Goal: Information Seeking & Learning: Check status

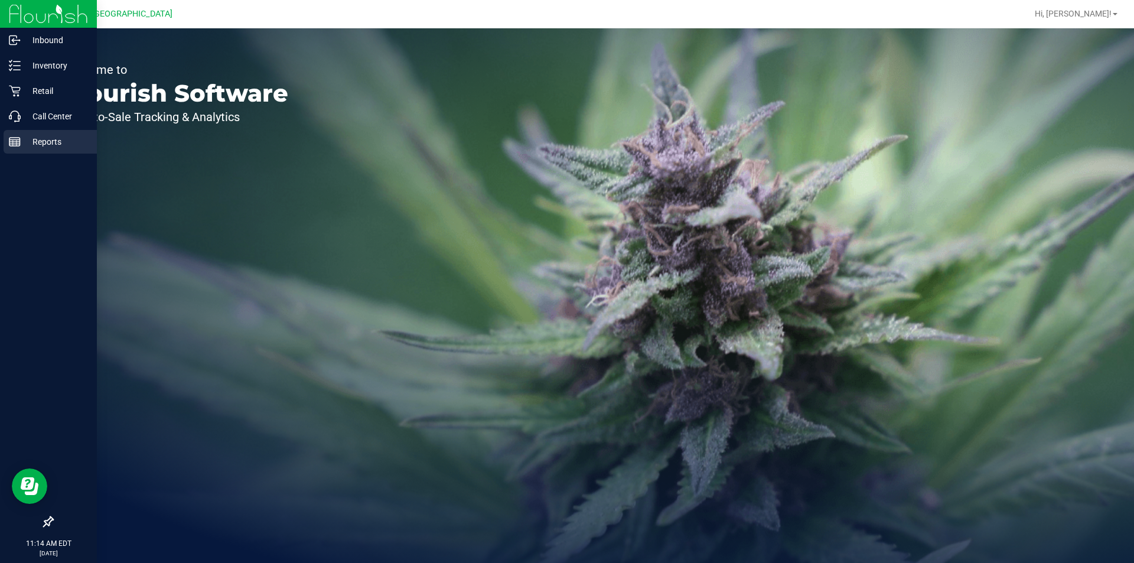
click at [41, 144] on p "Reports" at bounding box center [56, 142] width 71 height 14
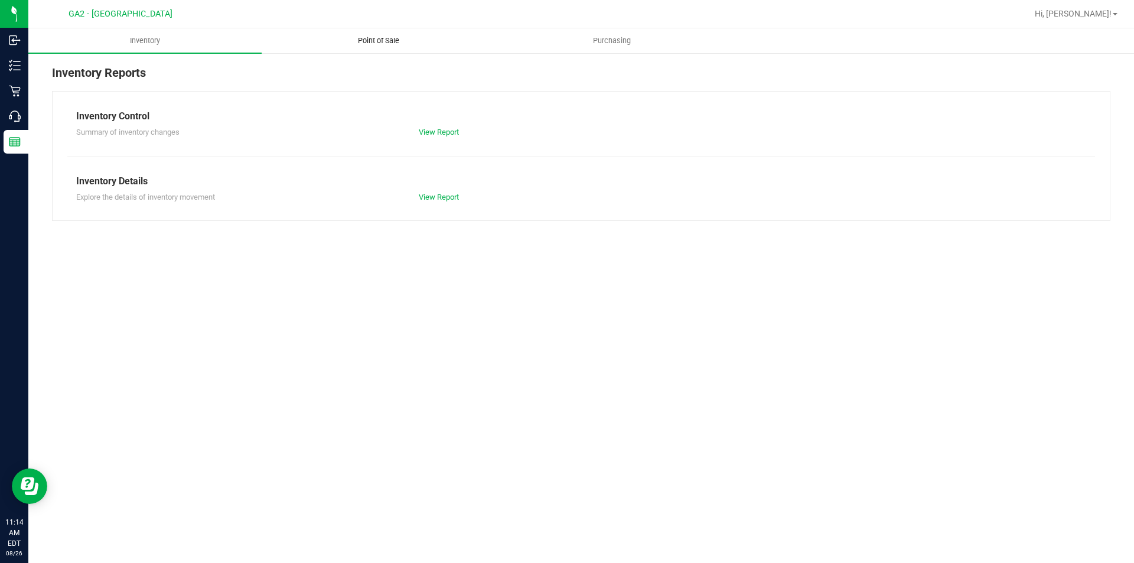
click at [387, 41] on span "Point of Sale" at bounding box center [378, 40] width 73 height 11
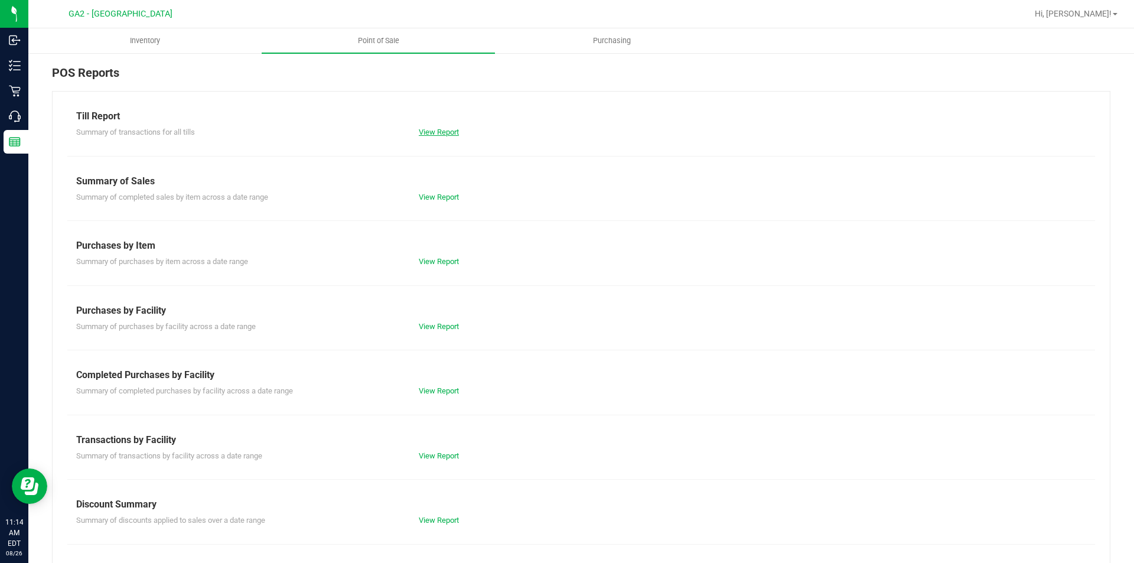
click at [434, 133] on link "View Report" at bounding box center [439, 132] width 40 height 9
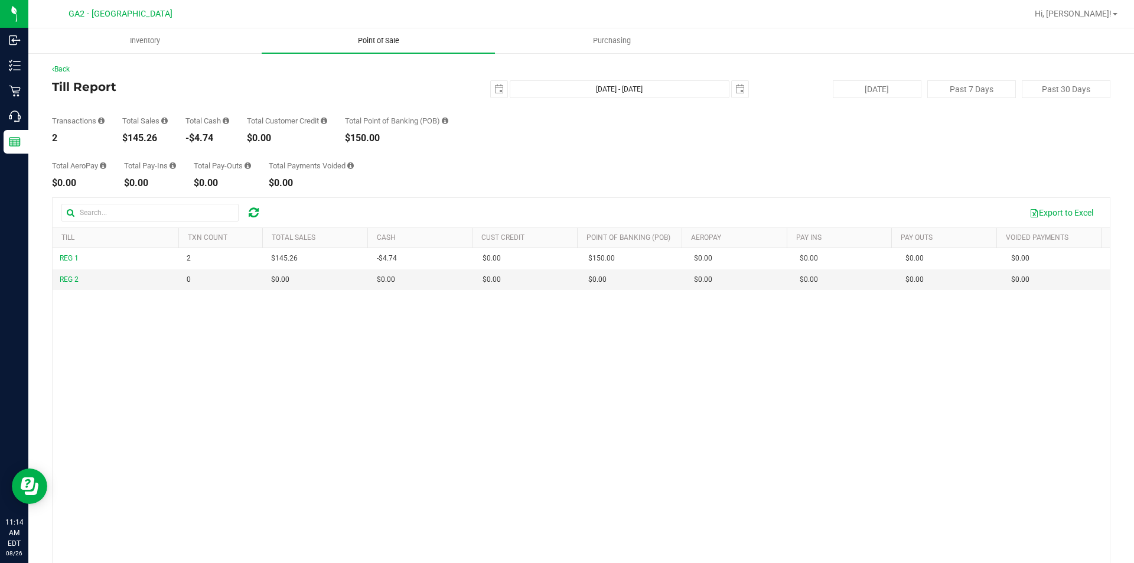
click at [376, 42] on span "Point of Sale" at bounding box center [378, 40] width 73 height 11
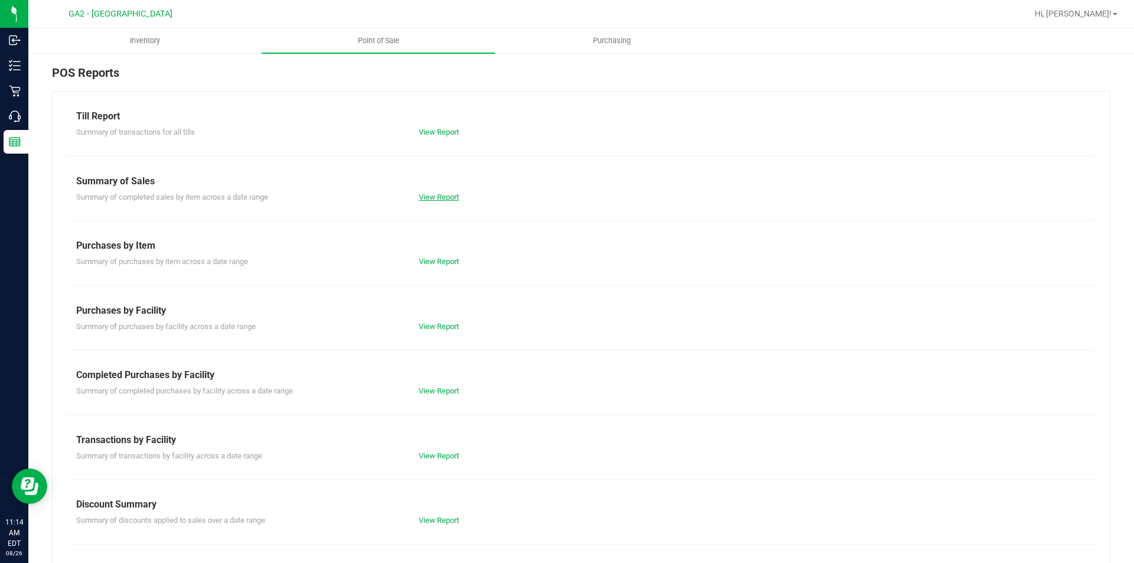
click at [434, 194] on link "View Report" at bounding box center [439, 197] width 40 height 9
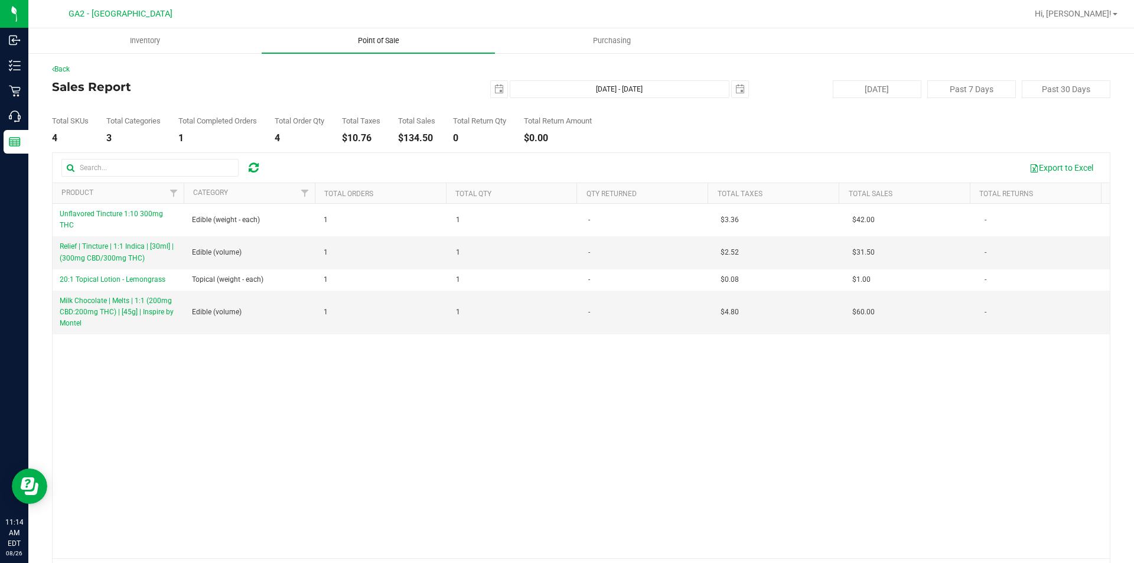
click at [391, 47] on uib-tab-heading "Point of Sale" at bounding box center [378, 40] width 233 height 25
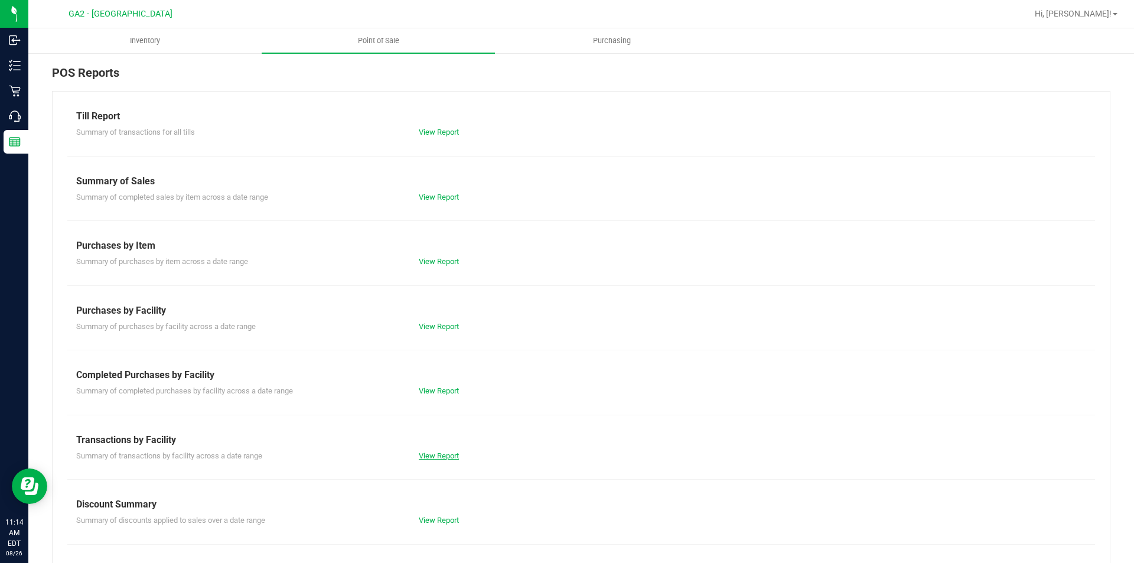
click at [441, 460] on link "View Report" at bounding box center [439, 455] width 40 height 9
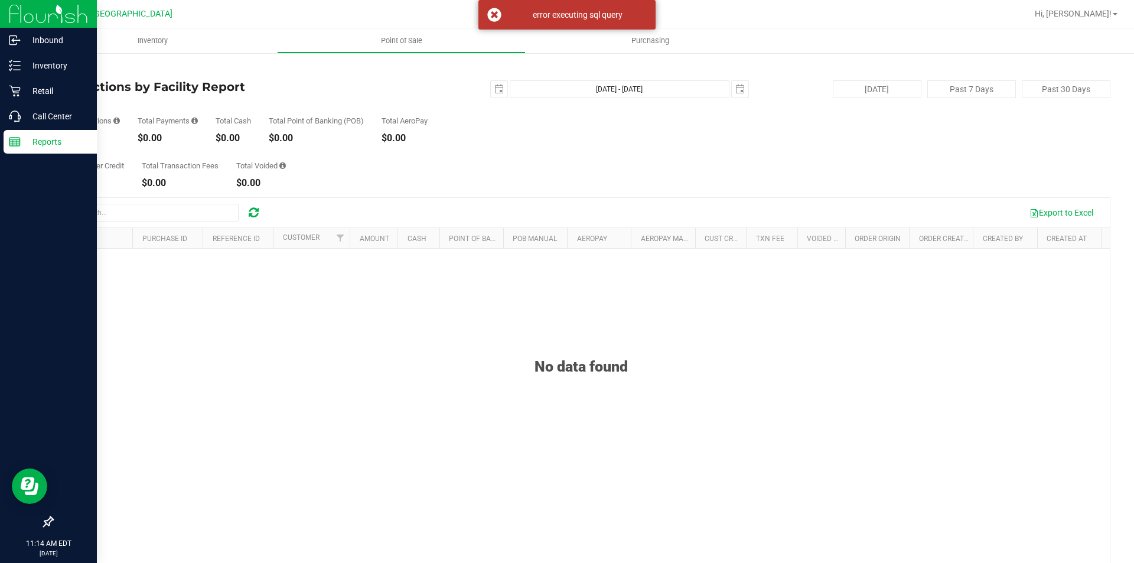
click at [26, 141] on p "Reports" at bounding box center [56, 142] width 71 height 14
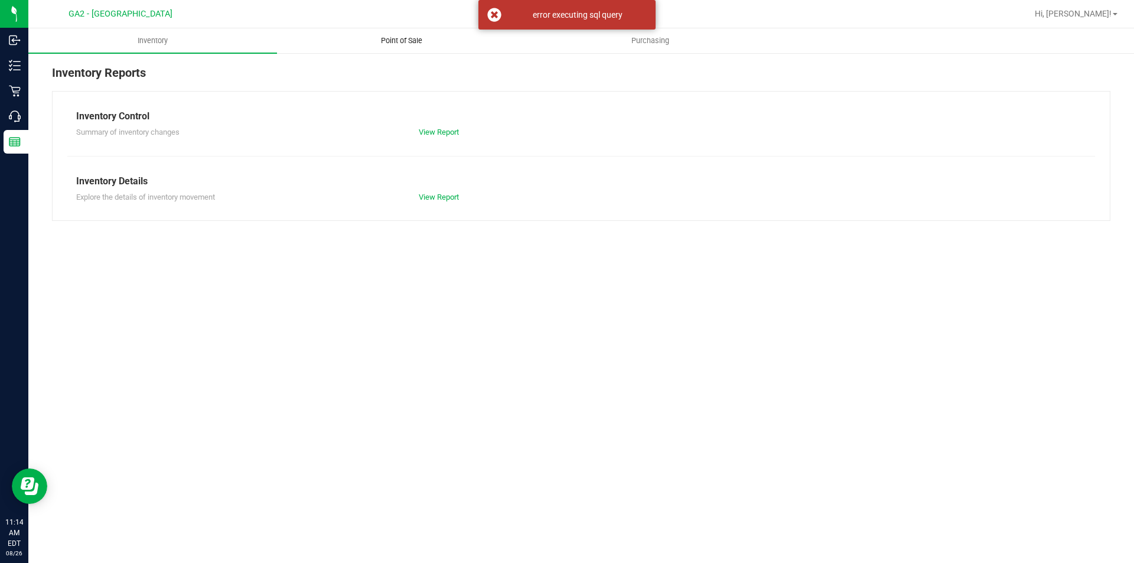
click at [383, 31] on uib-tab-heading "Point of Sale" at bounding box center [402, 41] width 248 height 24
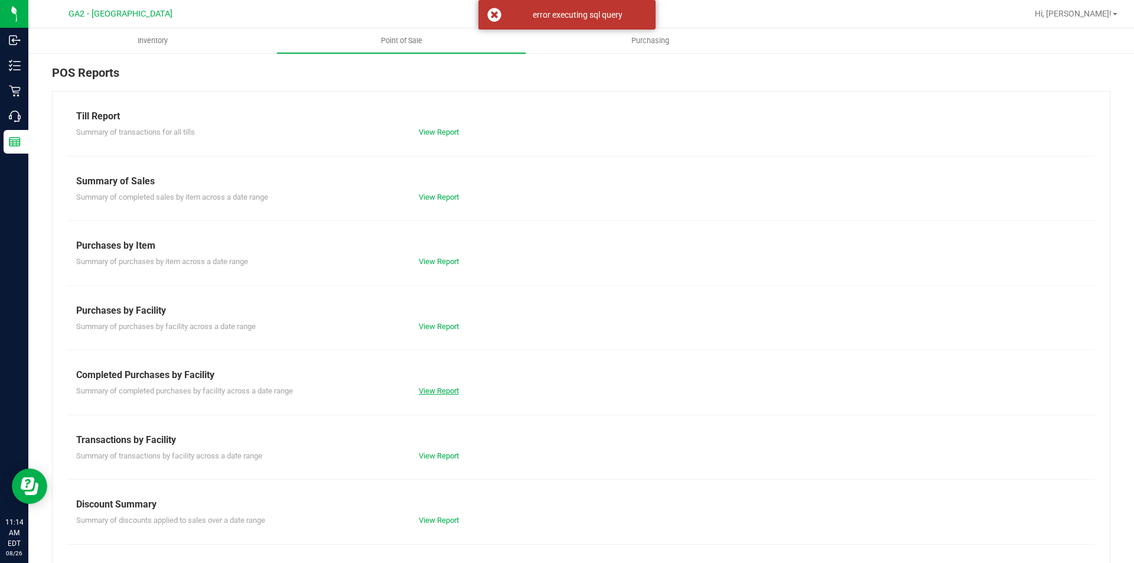
click at [447, 389] on link "View Report" at bounding box center [439, 390] width 40 height 9
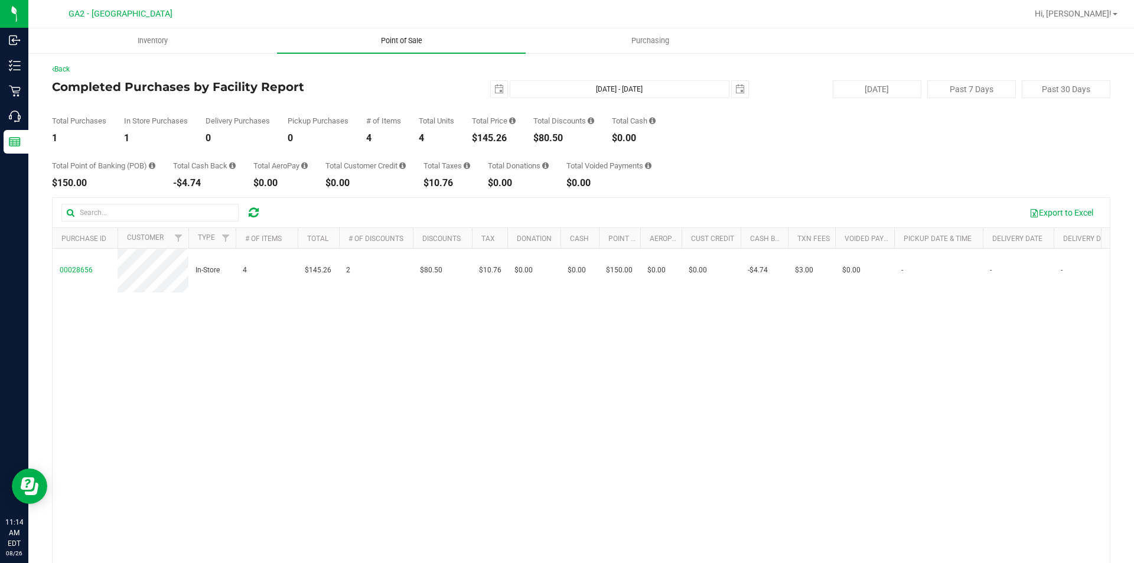
click at [396, 41] on span "Point of Sale" at bounding box center [401, 40] width 73 height 11
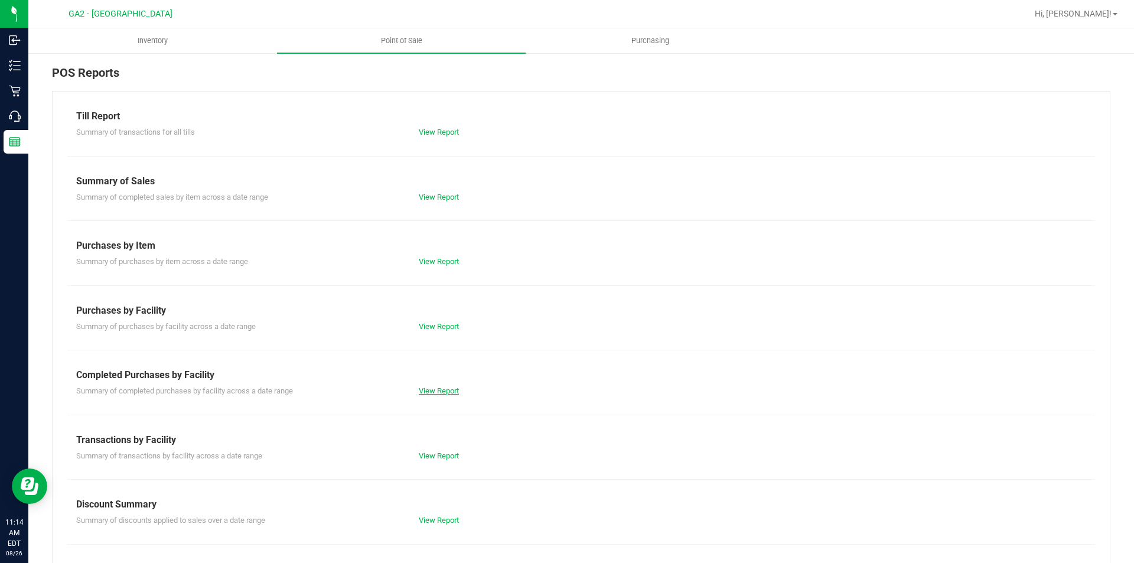
click at [430, 387] on link "View Report" at bounding box center [439, 390] width 40 height 9
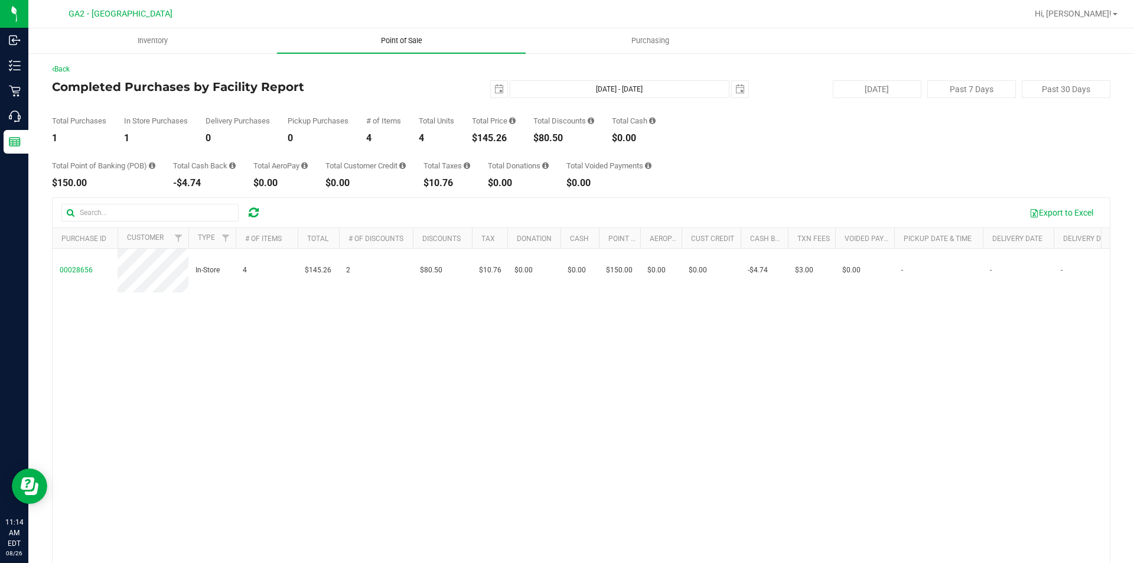
click at [396, 34] on uib-tab-heading "Point of Sale" at bounding box center [401, 40] width 249 height 25
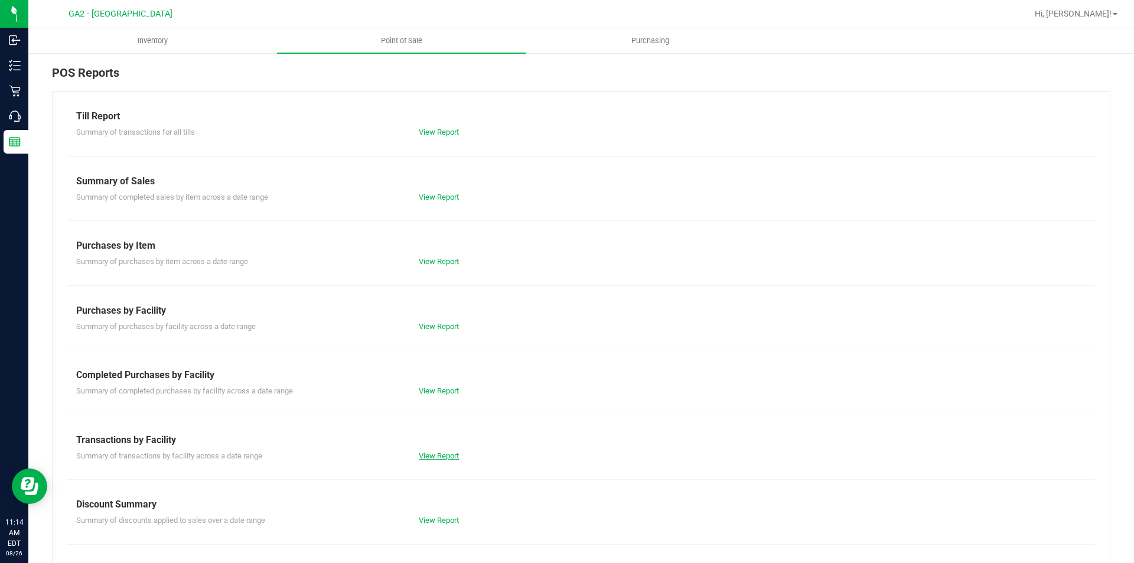
click at [425, 451] on link "View Report" at bounding box center [439, 455] width 40 height 9
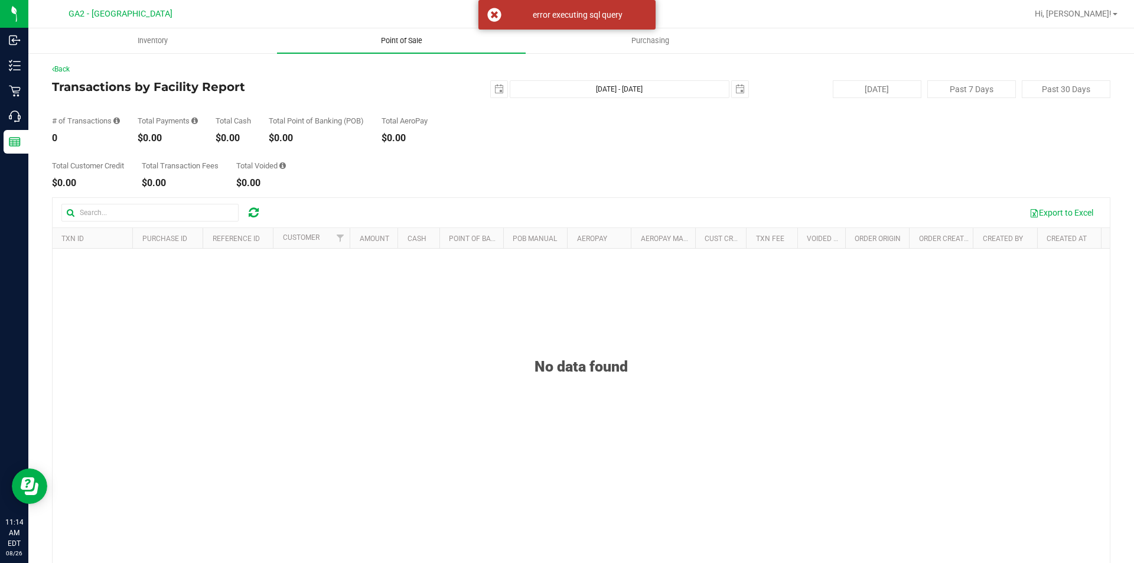
click at [409, 45] on span "Point of Sale" at bounding box center [401, 40] width 73 height 11
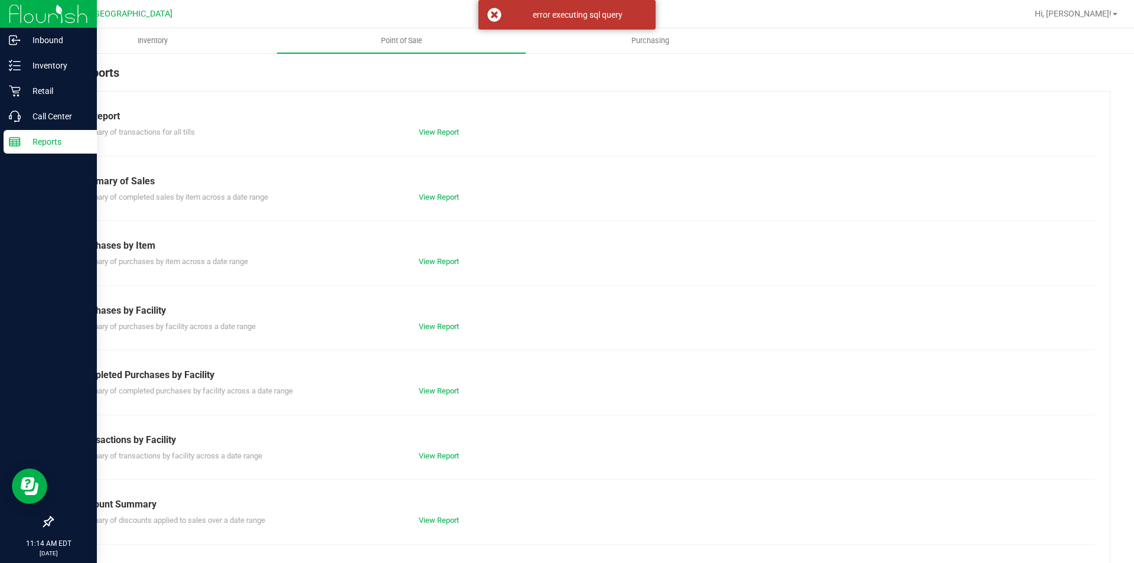
click at [48, 141] on p "Reports" at bounding box center [56, 142] width 71 height 14
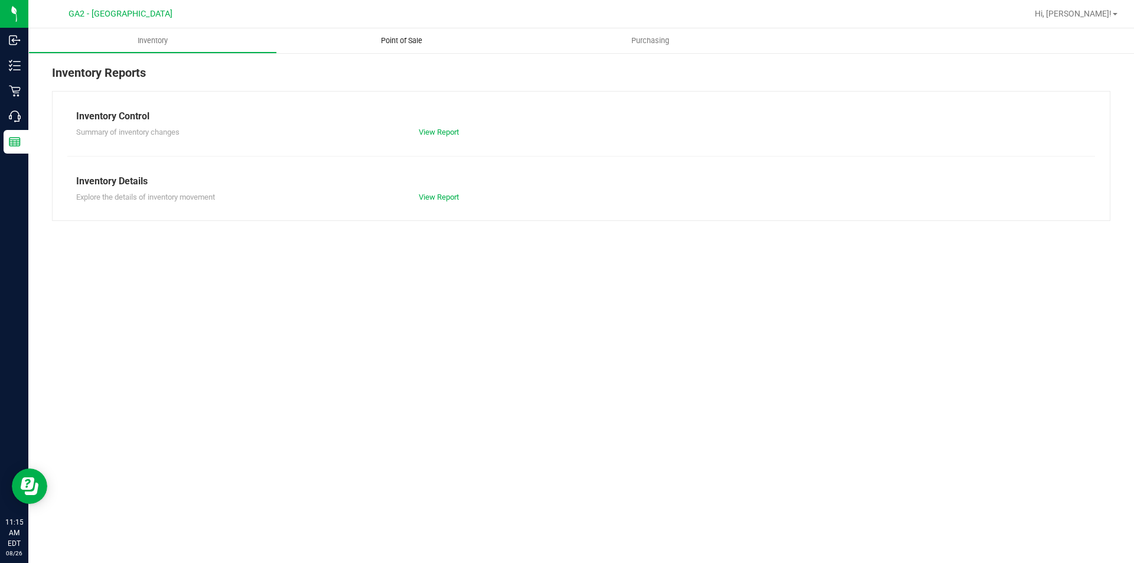
click at [380, 40] on span "Point of Sale" at bounding box center [401, 40] width 73 height 11
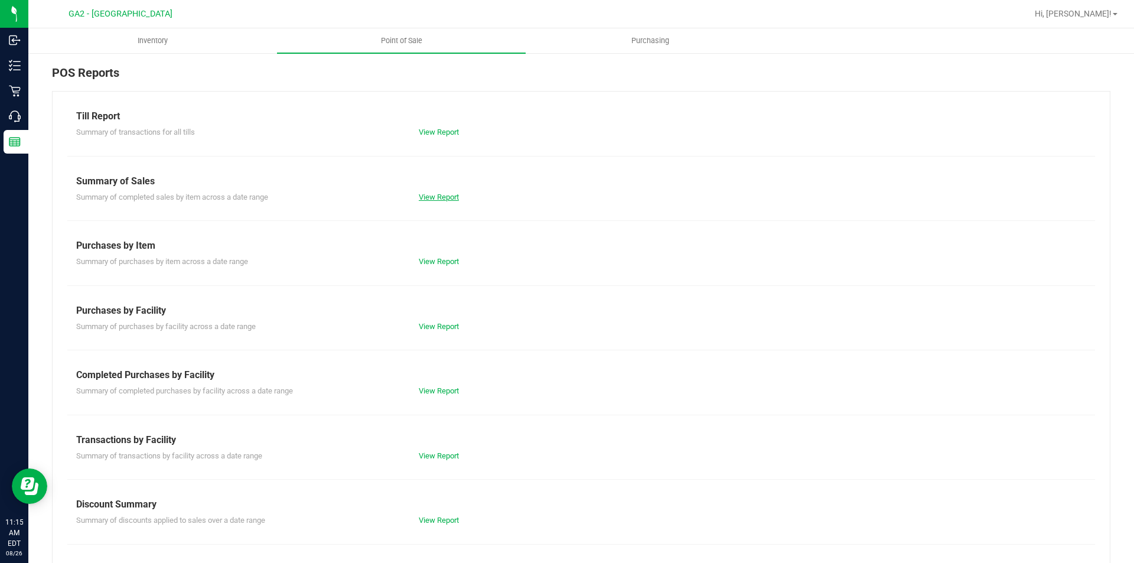
click at [434, 200] on link "View Report" at bounding box center [439, 197] width 40 height 9
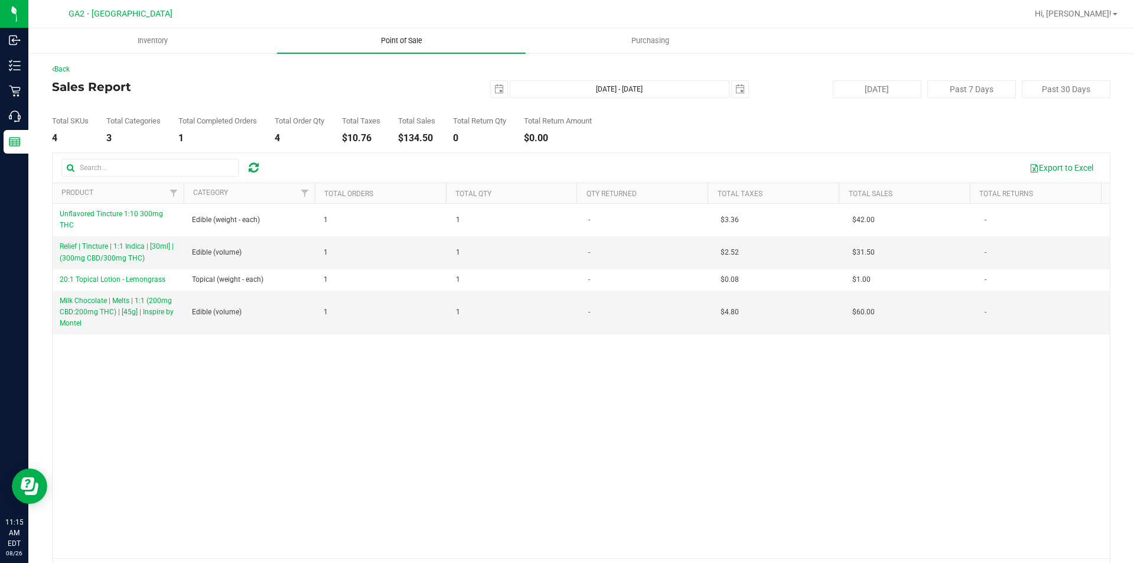
click at [405, 46] on uib-tab-heading "Point of Sale" at bounding box center [401, 40] width 249 height 25
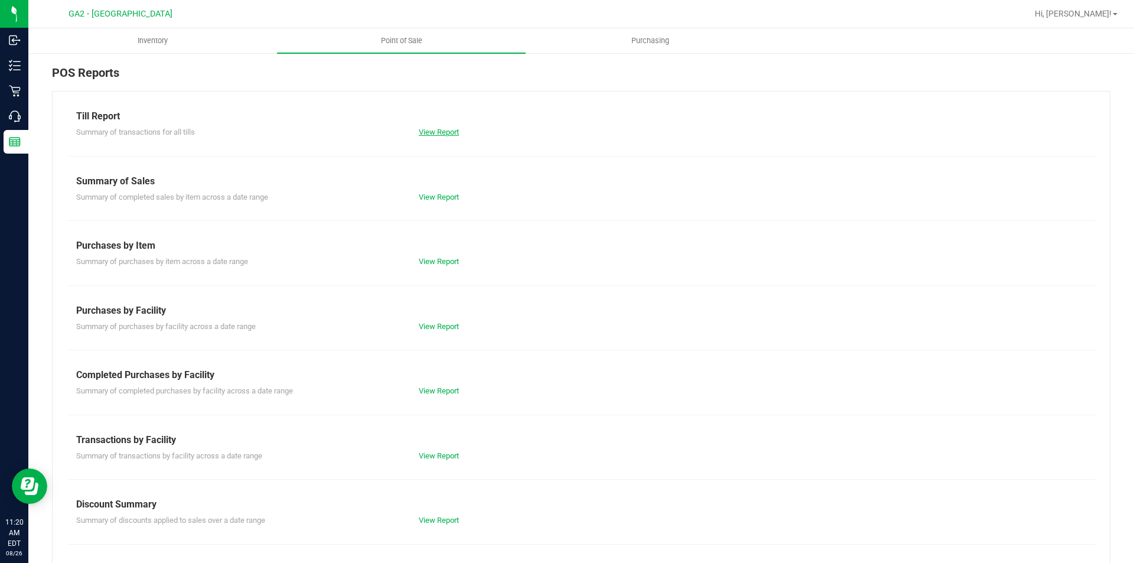
click at [435, 131] on link "View Report" at bounding box center [439, 132] width 40 height 9
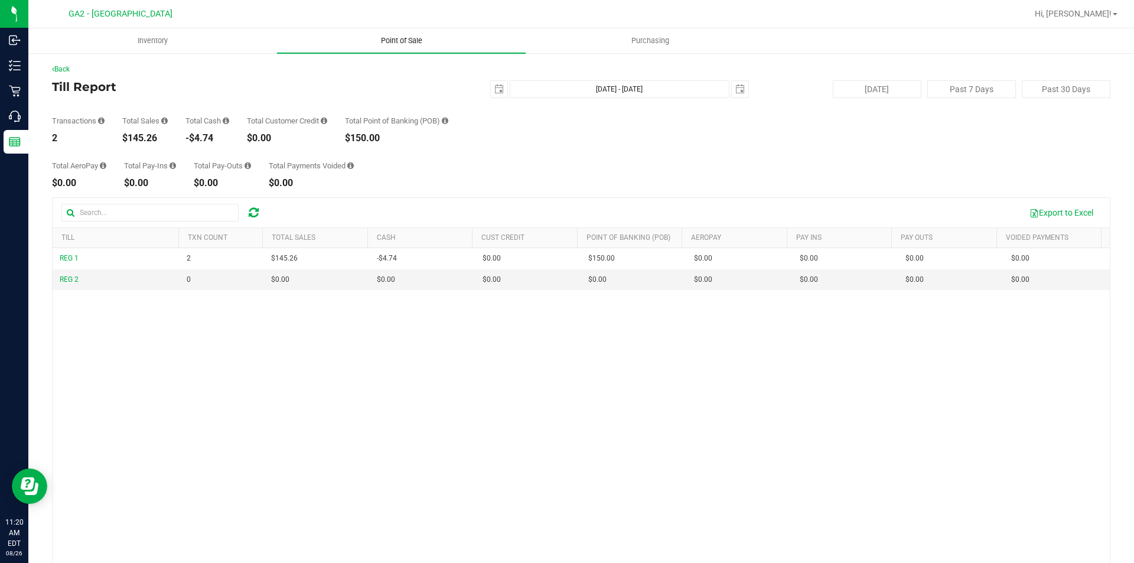
click at [397, 41] on span "Point of Sale" at bounding box center [401, 40] width 73 height 11
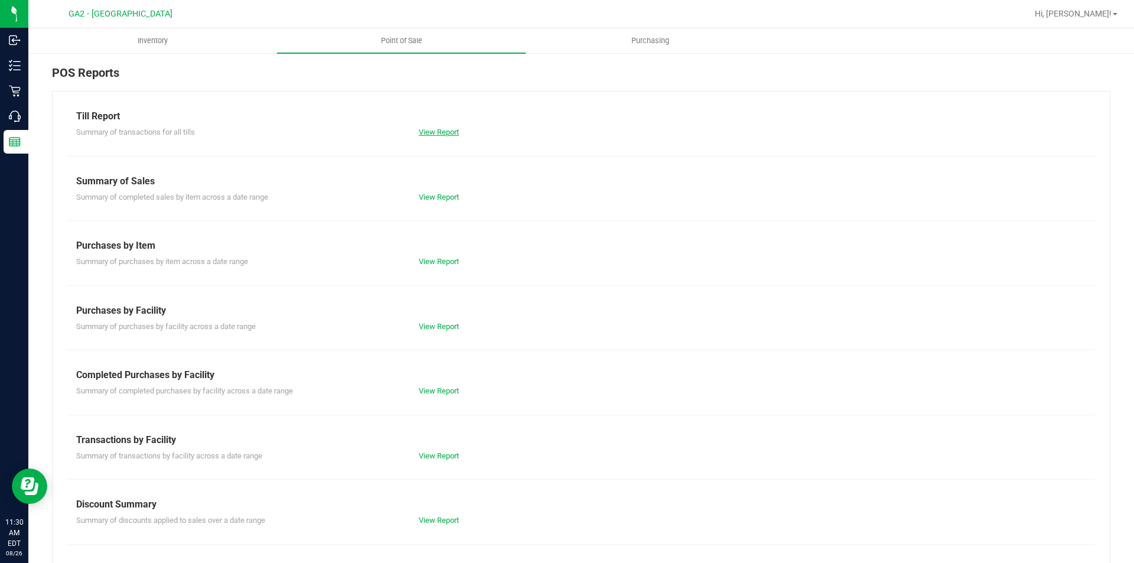
click at [427, 129] on link "View Report" at bounding box center [439, 132] width 40 height 9
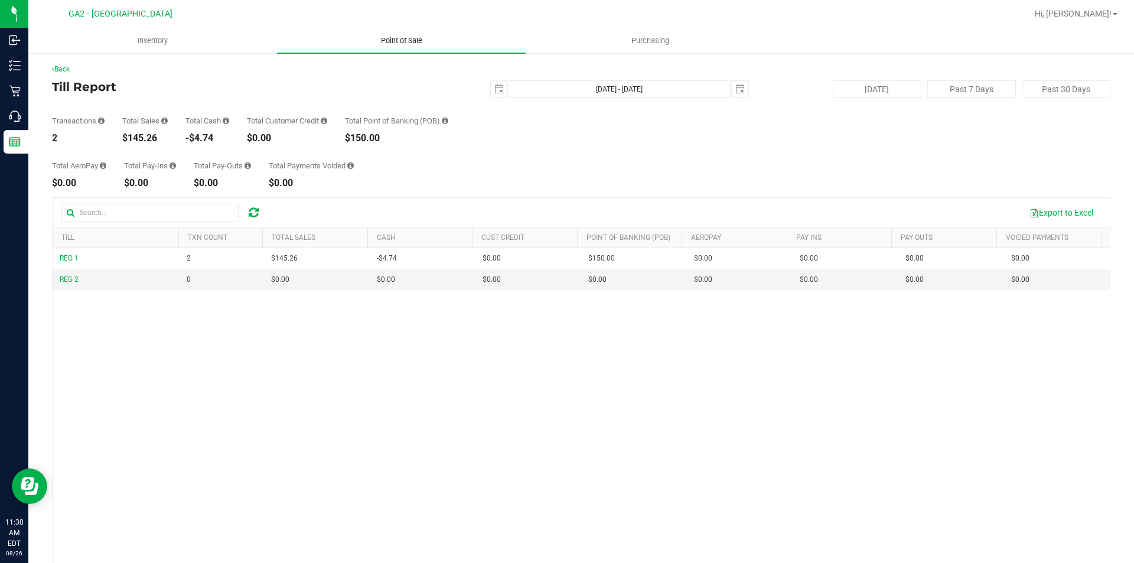
click at [398, 28] on uib-tab-heading "Point of Sale" at bounding box center [401, 40] width 249 height 25
